Goal: Information Seeking & Learning: Learn about a topic

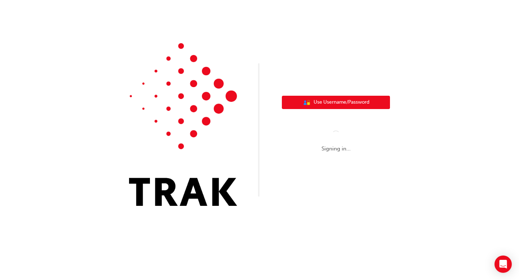
click at [318, 102] on span "Use Username/Password" at bounding box center [342, 102] width 56 height 8
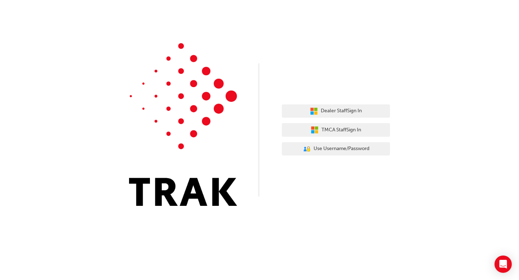
click at [319, 102] on div "Dealer Staff Sign In TMCA Staff Sign In User Authentication Icon - Blue Person,…" at bounding box center [336, 130] width 108 height 62
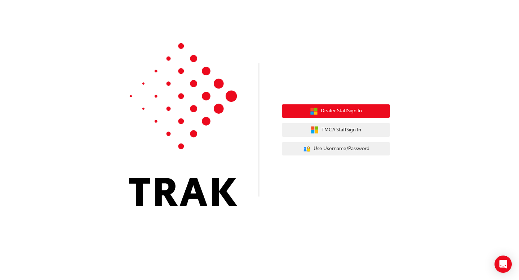
click at [319, 111] on button "Dealer Staff Sign In" at bounding box center [336, 112] width 108 height 14
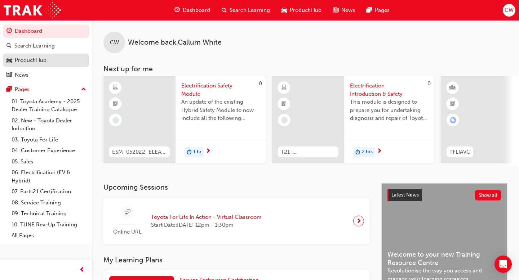
click at [44, 64] on div "Product Hub" at bounding box center [31, 60] width 32 height 8
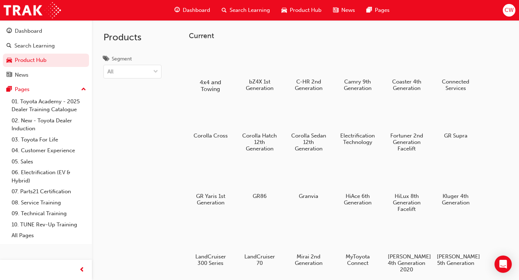
click at [195, 59] on div at bounding box center [210, 61] width 40 height 28
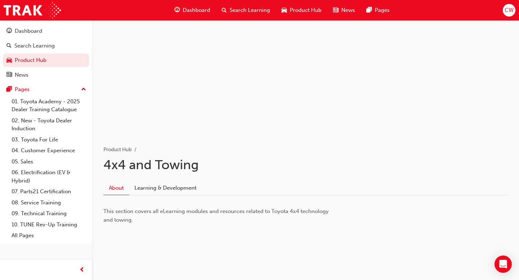
scroll to position [30, 0]
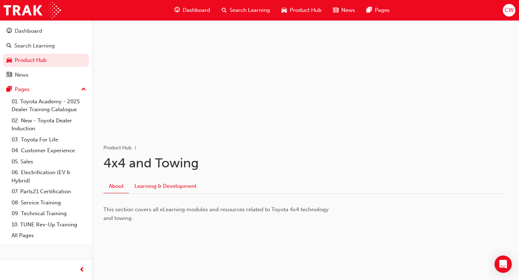
click at [169, 187] on link "Learning & Development" at bounding box center [165, 187] width 73 height 14
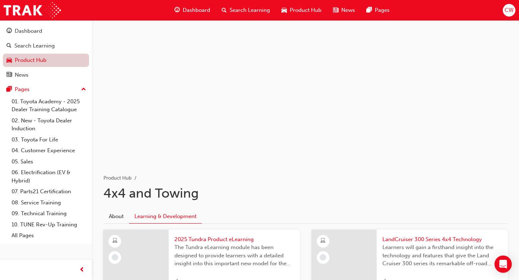
click at [44, 63] on link "Product Hub" at bounding box center [46, 60] width 86 height 13
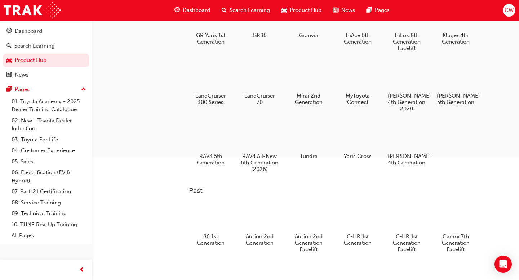
scroll to position [160, 0]
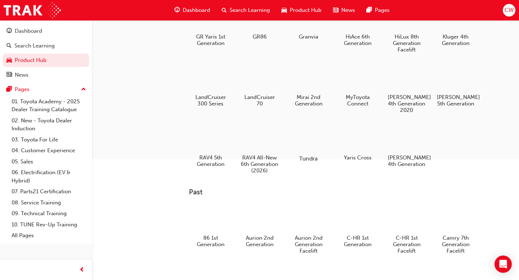
click at [313, 145] on div at bounding box center [308, 138] width 40 height 29
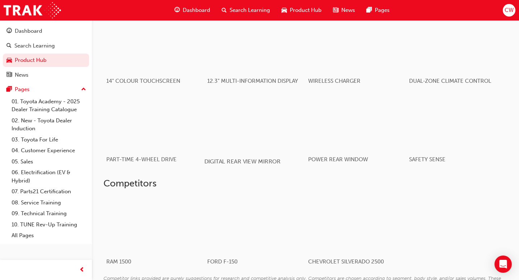
scroll to position [673, 0]
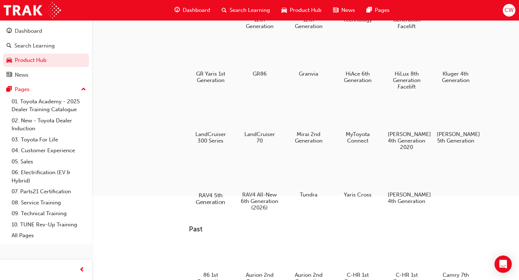
scroll to position [108, 0]
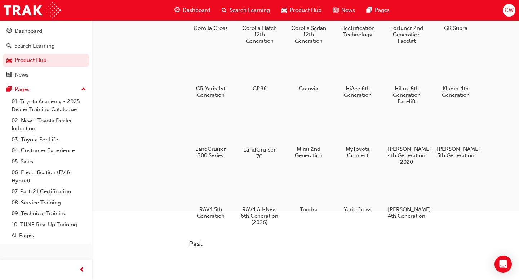
click at [266, 140] on div at bounding box center [259, 129] width 40 height 29
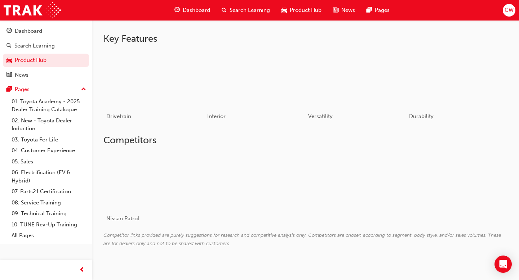
scroll to position [313, 0]
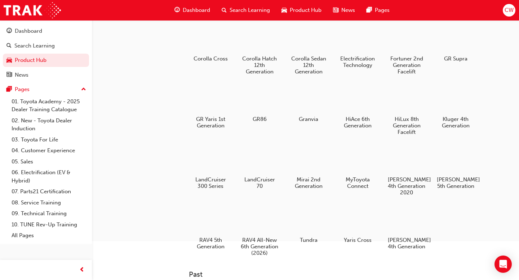
scroll to position [75, 0]
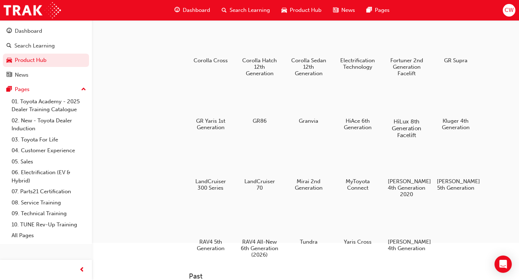
click at [410, 107] on div at bounding box center [406, 101] width 40 height 29
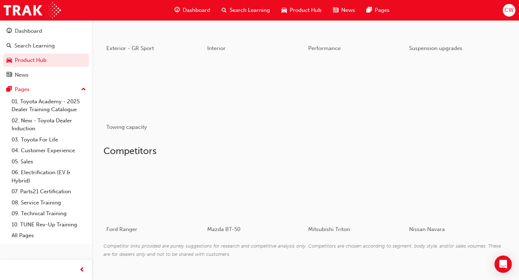
scroll to position [437, 0]
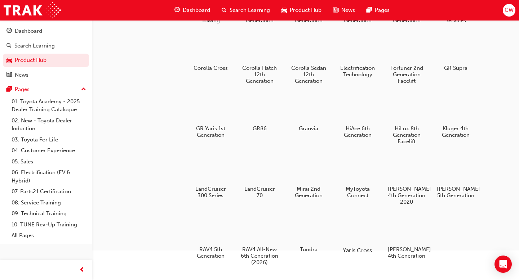
scroll to position [64, 0]
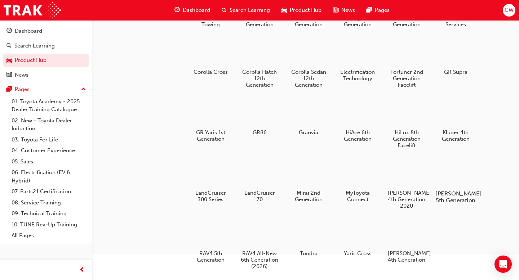
click at [454, 176] on div at bounding box center [456, 173] width 40 height 29
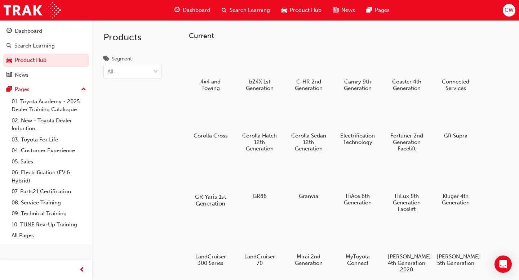
click at [221, 172] on div at bounding box center [210, 176] width 40 height 29
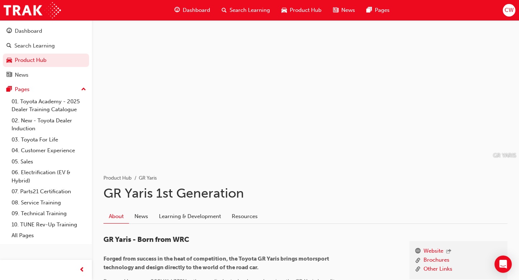
click at [517, 13] on div "Dashboard Search Learning Product Hub News Pages CW" at bounding box center [259, 10] width 519 height 21
click at [513, 12] on span "CW" at bounding box center [509, 10] width 9 height 8
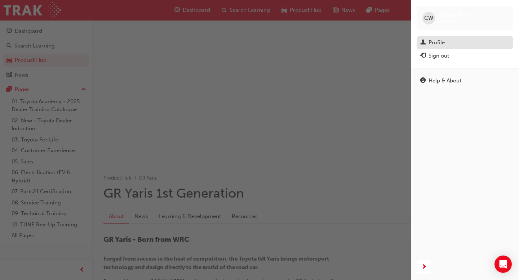
drag, startPoint x: 455, startPoint y: 49, endPoint x: 455, endPoint y: 45, distance: 4.0
click at [455, 45] on div "[PERSON_NAME] White 660223 Profile Sign out" at bounding box center [465, 34] width 108 height 68
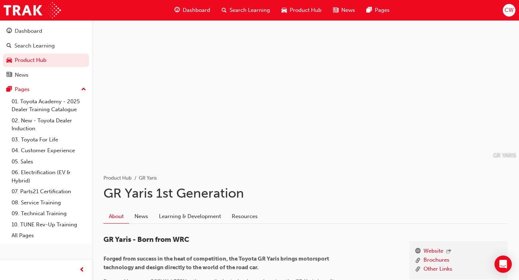
click at [505, 7] on span "CW" at bounding box center [509, 10] width 9 height 8
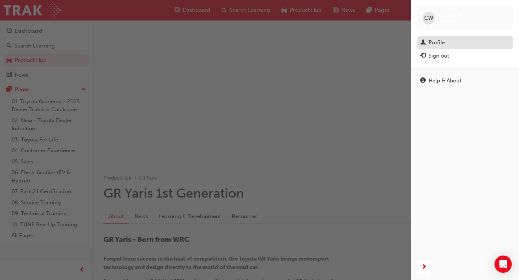
click at [455, 42] on div "Profile" at bounding box center [464, 42] width 89 height 9
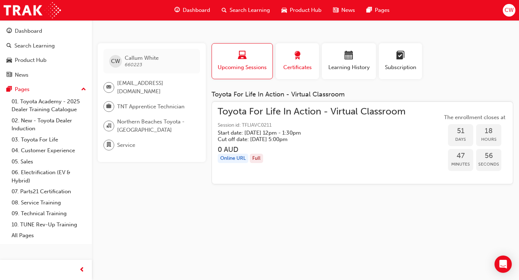
click at [315, 69] on button "Certificates" at bounding box center [297, 61] width 43 height 36
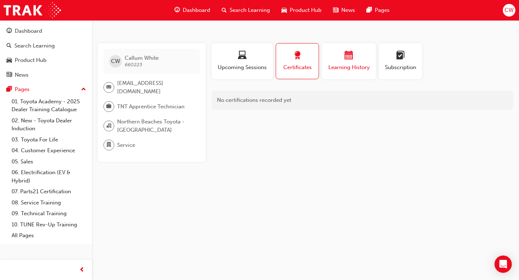
click at [374, 70] on button "Learning History" at bounding box center [349, 61] width 54 height 36
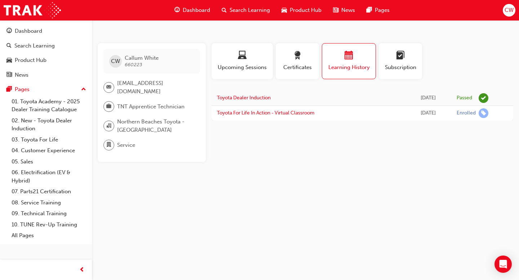
click at [461, 116] on div "Enrolled" at bounding box center [466, 113] width 19 height 7
click at [403, 61] on span "learningplan-icon" at bounding box center [400, 56] width 9 height 10
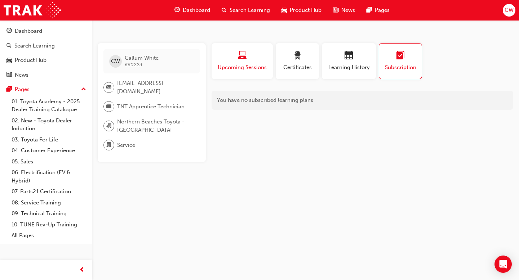
click at [244, 70] on span "Upcoming Sessions" at bounding box center [242, 67] width 50 height 8
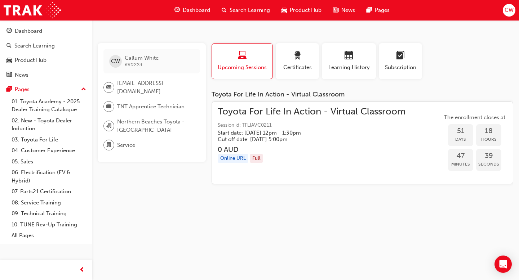
click at [111, 87] on span "email-icon" at bounding box center [108, 87] width 5 height 9
click at [141, 108] on span "TNT Apprentice Technician" at bounding box center [150, 107] width 67 height 8
click at [126, 134] on span "Northern Beaches Toyota - [GEOGRAPHIC_DATA]" at bounding box center [155, 126] width 77 height 16
click at [109, 145] on span "department-icon" at bounding box center [108, 145] width 5 height 9
click at [25, 30] on div "Dashboard" at bounding box center [28, 31] width 27 height 8
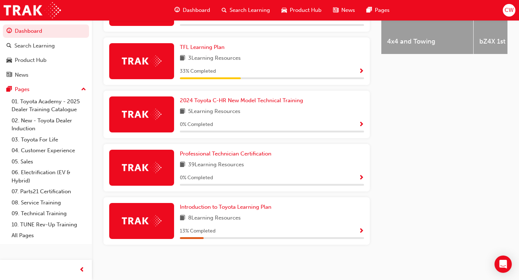
scroll to position [342, 0]
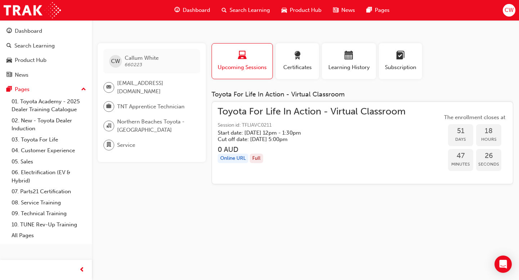
click at [296, 11] on span "Product Hub" at bounding box center [306, 10] width 32 height 8
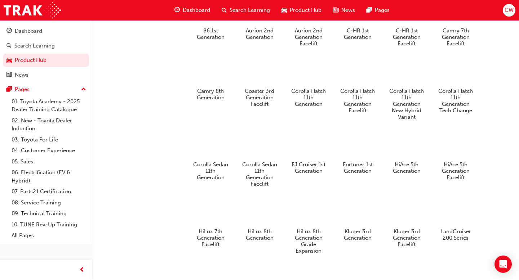
scroll to position [369, 0]
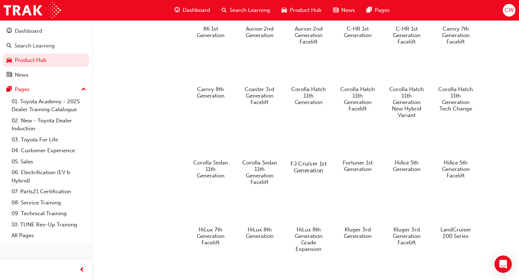
click at [312, 174] on h5 "FJ Cruiser 1st Generation" at bounding box center [308, 167] width 40 height 14
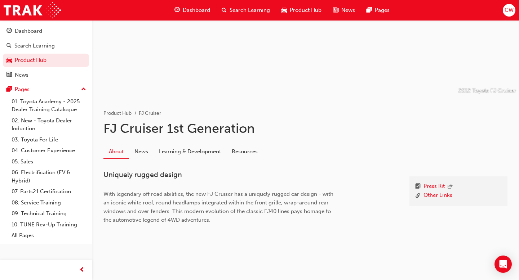
scroll to position [67, 0]
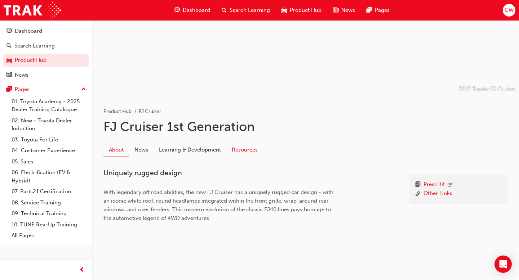
click at [242, 151] on link "Resources" at bounding box center [244, 150] width 37 height 14
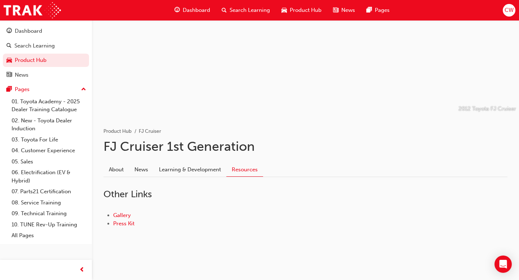
scroll to position [47, 0]
click at [187, 177] on div "Other Links Gallery Press Kit" at bounding box center [305, 208] width 404 height 62
click at [186, 172] on link "Learning & Development" at bounding box center [190, 170] width 73 height 14
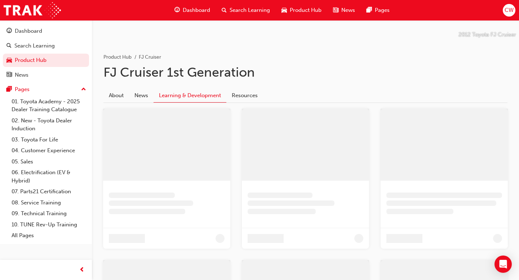
scroll to position [9, 0]
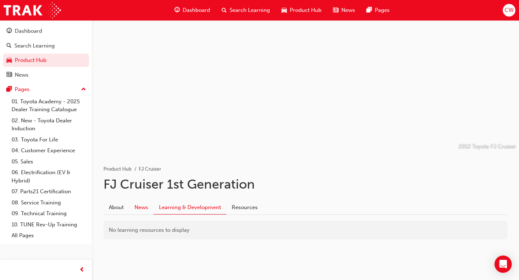
click at [141, 212] on link "News" at bounding box center [141, 208] width 25 height 14
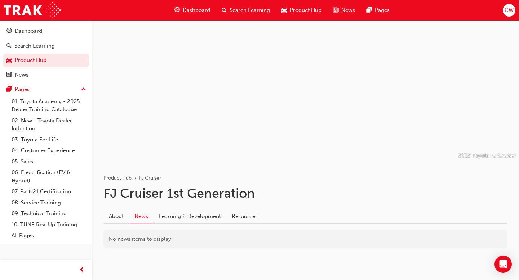
scroll to position [9, 0]
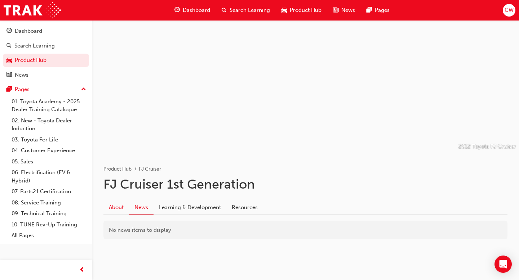
click at [115, 207] on link "About" at bounding box center [116, 208] width 26 height 14
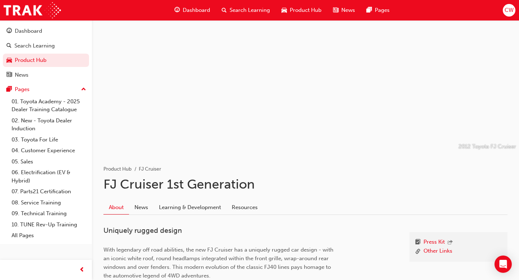
scroll to position [67, 0]
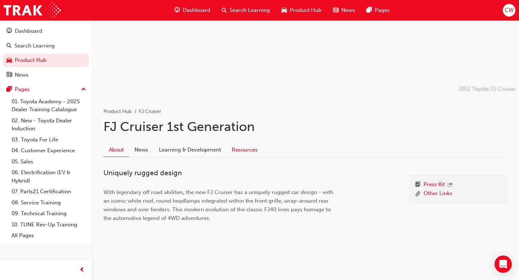
click at [240, 150] on link "Resources" at bounding box center [244, 150] width 37 height 14
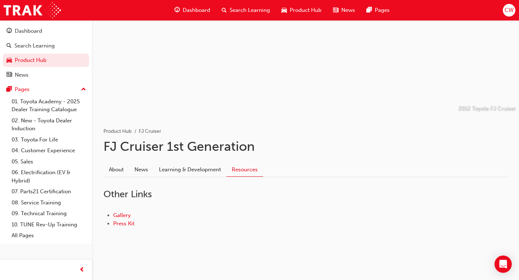
scroll to position [47, 0]
click at [120, 216] on link "Gallery" at bounding box center [122, 215] width 18 height 6
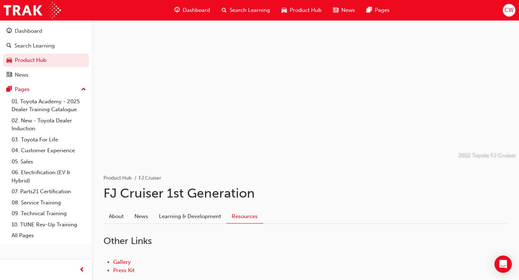
click at [301, 16] on div "Product Hub" at bounding box center [302, 10] width 52 height 15
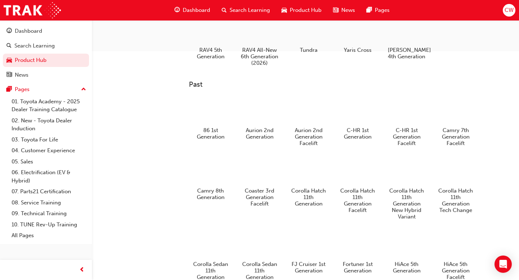
scroll to position [265, 0]
